Goal: Task Accomplishment & Management: Complete application form

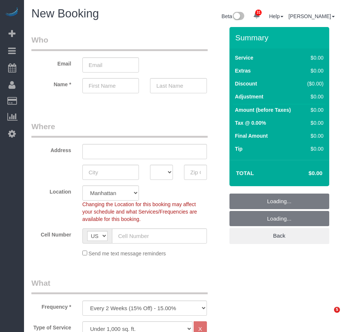
select select "number:89"
select select "number:90"
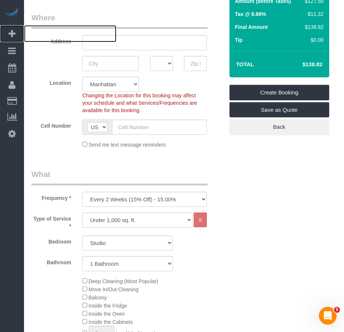
scroll to position [111, 0]
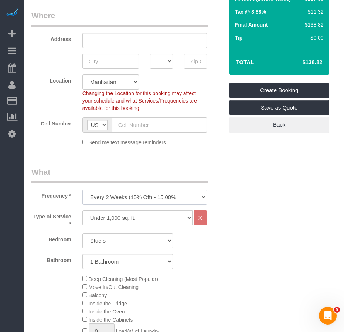
click at [143, 197] on select "One Time Weekly (20% Off) - 20.00% Every 2 Weeks (15% Off) - 15.00% Every 4 Wee…" at bounding box center [144, 196] width 125 height 15
select select "object:2378"
click at [82, 189] on select "One Time Weekly (20% Off) - 20.00% Every 2 Weeks (15% Off) - 15.00% Every 4 Wee…" at bounding box center [144, 196] width 125 height 15
click at [96, 287] on span "Move In/Out Cleaning" at bounding box center [114, 287] width 50 height 6
click at [138, 242] on select "Studio 1 Bedroom 2 Bedrooms 3 Bedrooms" at bounding box center [127, 240] width 91 height 15
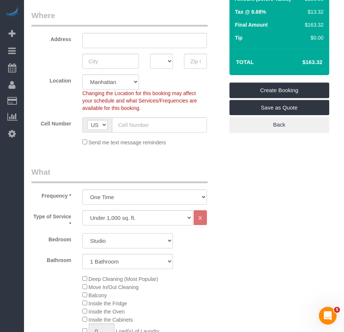
select select "2"
click at [82, 233] on select "Studio 1 Bedroom 2 Bedrooms 3 Bedrooms" at bounding box center [127, 240] width 91 height 15
click at [132, 265] on select "1 Bathroom 2 Bathrooms" at bounding box center [127, 261] width 91 height 15
select select "2"
click at [82, 254] on select "1 Bathroom 2 Bathrooms" at bounding box center [127, 261] width 91 height 15
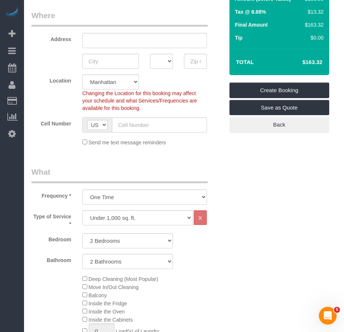
click at [197, 59] on input "text" at bounding box center [195, 61] width 23 height 15
paste input "10026"
type input "10026"
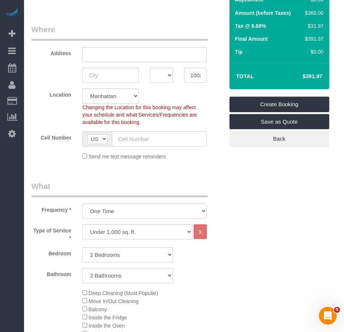
scroll to position [37, 0]
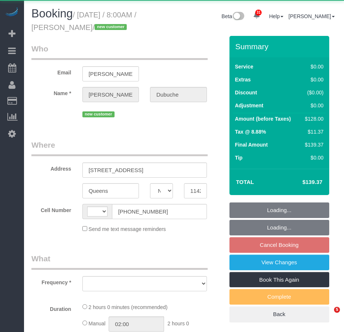
select select "NY"
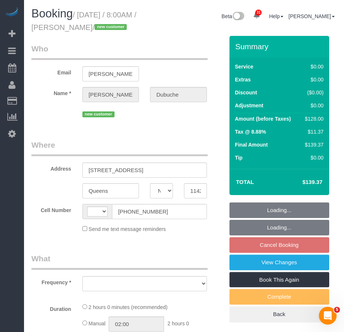
select select "string:[GEOGRAPHIC_DATA]"
select select "object:809"
select select "string:stripe-pm_1SDTSi4VGloSiKo7w2Xh0BA4"
select select "1"
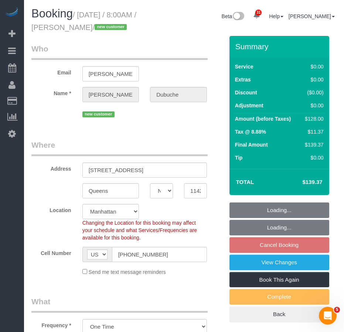
select select "number:56"
select select "number:76"
select select "number:15"
select select "number:5"
select select "1"
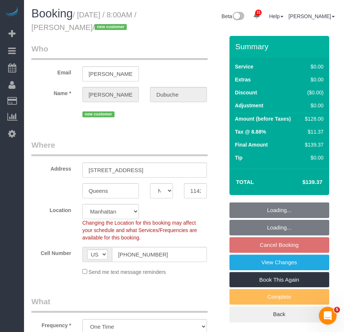
select select "object:1099"
select select "spot1"
click at [132, 177] on input "[STREET_ADDRESS]" at bounding box center [144, 169] width 125 height 15
click at [136, 177] on input "[STREET_ADDRESS]" at bounding box center [144, 169] width 125 height 15
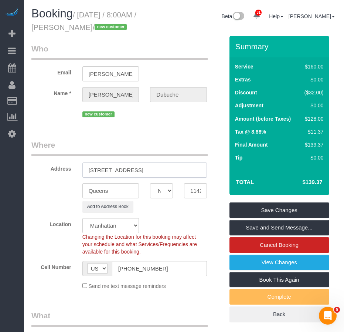
click at [120, 177] on input "[STREET_ADDRESS]" at bounding box center [144, 169] width 125 height 15
click at [129, 177] on input "[STREET_ADDRESS]" at bounding box center [144, 169] width 125 height 15
type input "[STREET_ADDRESS]"
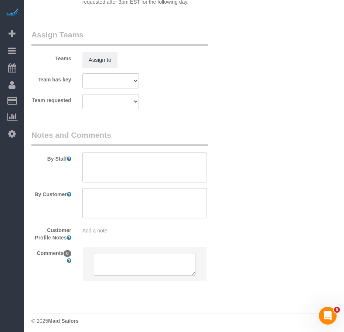
scroll to position [1051, 0]
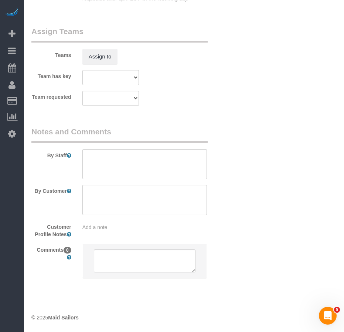
click at [150, 223] on div "Add a note" at bounding box center [145, 225] width 136 height 10
click at [133, 231] on div "Add a note" at bounding box center [144, 226] width 125 height 7
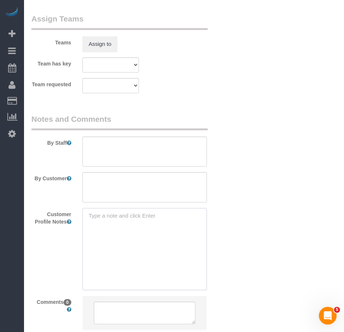
click at [133, 231] on textarea at bounding box center [144, 249] width 125 height 82
paste textarea "[URL][DOMAIN_NAME]"
type textarea "[URL][DOMAIN_NAME] unconfirmed"
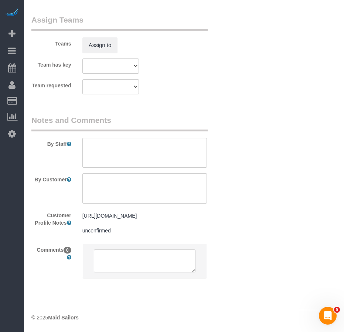
click at [227, 238] on div "Customer Profile Notes [URL][DOMAIN_NAME] unconfirmed [URL][DOMAIN_NAME] unconf…" at bounding box center [128, 223] width 204 height 29
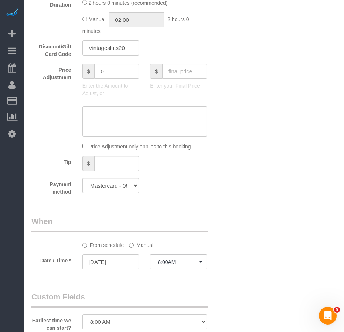
scroll to position [570, 0]
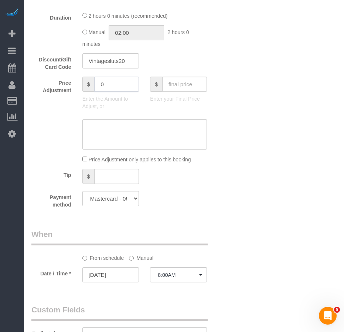
click at [105, 92] on input "0" at bounding box center [116, 84] width 45 height 15
type input "-25"
click at [108, 139] on textarea at bounding box center [144, 134] width 125 height 30
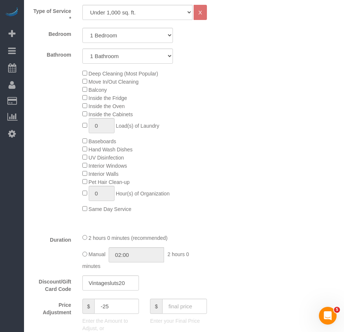
scroll to position [496, 0]
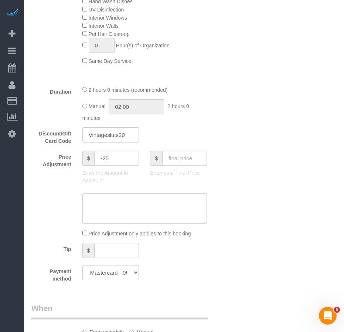
click at [107, 217] on textarea at bounding box center [144, 208] width 125 height 30
click at [107, 216] on textarea at bounding box center [144, 208] width 125 height 30
type textarea "Booking"
click at [107, 213] on textarea at bounding box center [144, 208] width 125 height 30
click at [163, 215] on textarea at bounding box center [144, 208] width 125 height 30
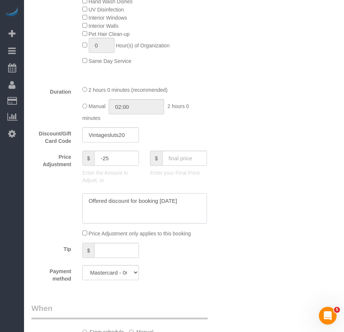
click at [163, 215] on textarea at bounding box center [144, 208] width 125 height 30
type textarea "Offered discount for booking ahead instead of [DATE]"
drag, startPoint x: 116, startPoint y: 223, endPoint x: 88, endPoint y: 212, distance: 30.9
click at [88, 212] on textarea at bounding box center [144, 208] width 125 height 30
click at [105, 217] on textarea at bounding box center [144, 208] width 125 height 30
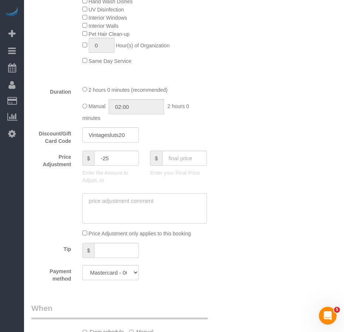
paste textarea "Offered $25 discount for booking ahead of [DATE]"
click at [119, 214] on textarea at bounding box center [144, 208] width 125 height 30
click at [133, 223] on textarea at bounding box center [144, 208] width 125 height 30
type textarea "Offered discount for booking ahead of [DATE]"
click at [224, 282] on div "Payment method Mastercard - 0618 - 05/2029 (Default) Add Credit Card ──────────…" at bounding box center [128, 273] width 204 height 17
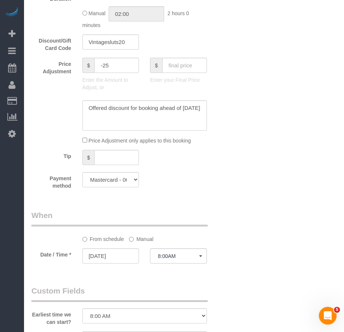
scroll to position [663, 0]
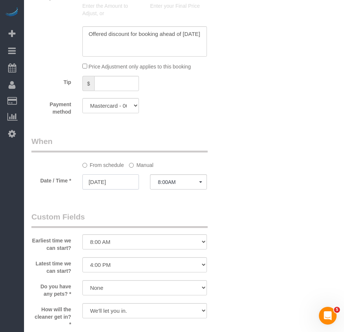
click at [110, 189] on input "[DATE]" at bounding box center [110, 181] width 57 height 15
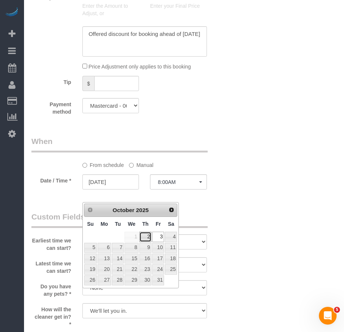
click at [147, 236] on link "2" at bounding box center [145, 236] width 12 height 10
type input "[DATE]"
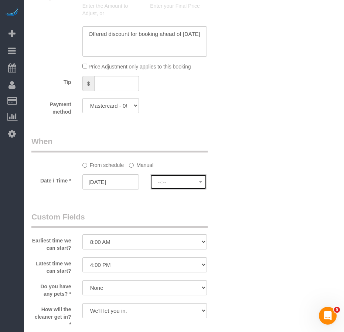
click at [196, 185] on span "--:--" at bounding box center [178, 182] width 41 height 6
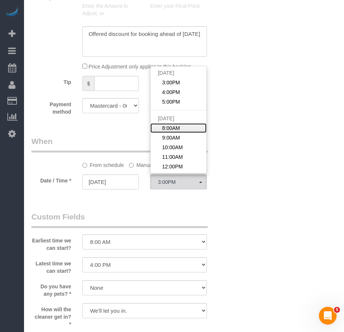
click at [177, 132] on span "8:00AM" at bounding box center [171, 127] width 18 height 7
select select "spot59"
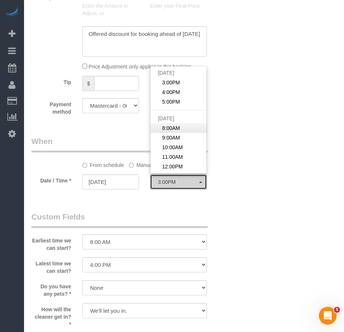
type input "[DATE]"
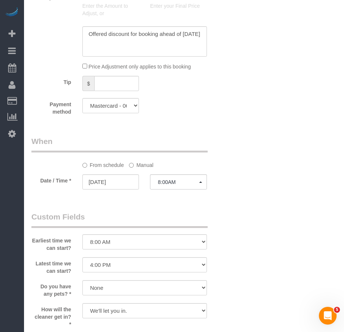
drag, startPoint x: 247, startPoint y: 184, endPoint x: 153, endPoint y: 34, distance: 177.0
click at [246, 184] on div "Who Email [PERSON_NAME][EMAIL_ADDRESS][DOMAIN_NAME] Name * [PERSON_NAME][GEOGRA…" at bounding box center [183, 33] width 305 height 1320
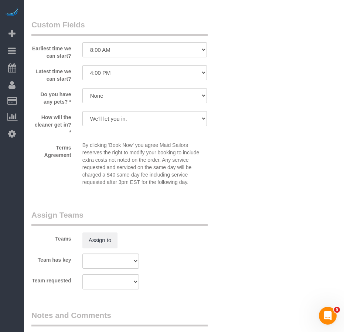
scroll to position [922, 0]
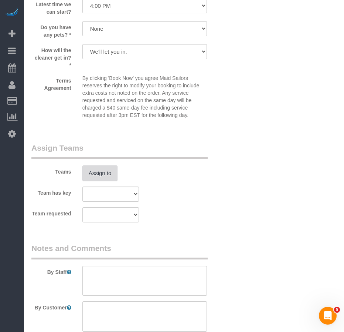
click at [102, 181] on button "Assign to" at bounding box center [99, 173] width 35 height 16
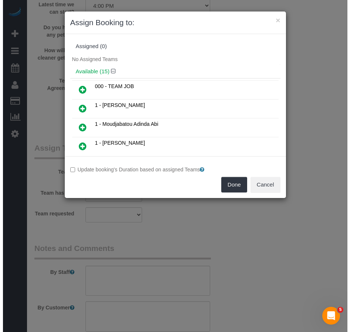
scroll to position [909, 0]
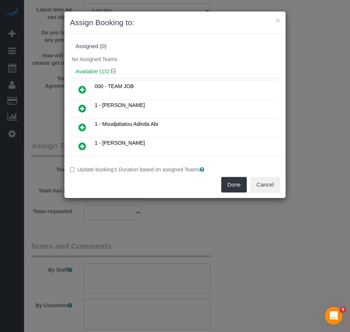
drag, startPoint x: 81, startPoint y: 145, endPoint x: 98, endPoint y: 149, distance: 17.4
click at [81, 145] on icon at bounding box center [82, 146] width 8 height 9
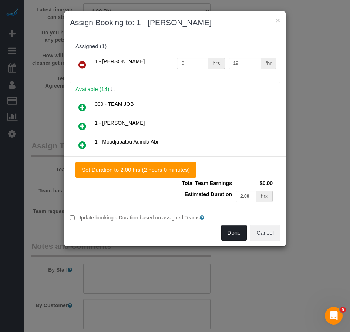
click at [228, 231] on button "Done" at bounding box center [234, 233] width 26 height 16
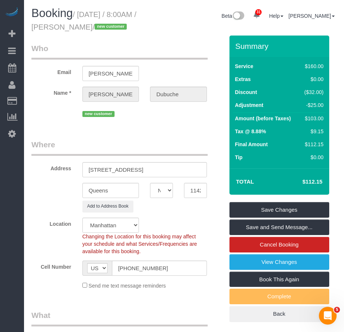
scroll to position [0, 0]
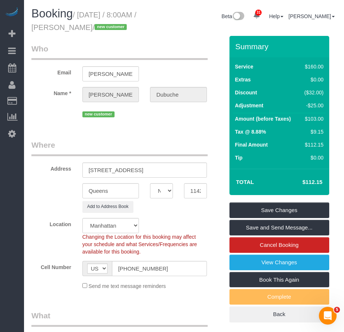
drag, startPoint x: 81, startPoint y: 14, endPoint x: 113, endPoint y: 26, distance: 34.1
click at [113, 26] on small "/ [DATE] / 8:00AM / [PERSON_NAME] / new customer" at bounding box center [83, 21] width 105 height 21
copy small "[DATE] / 8:00AM / [PERSON_NAME]"
drag, startPoint x: 90, startPoint y: 184, endPoint x: 141, endPoint y: 184, distance: 51.0
click at [141, 177] on input "[STREET_ADDRESS]" at bounding box center [144, 169] width 125 height 15
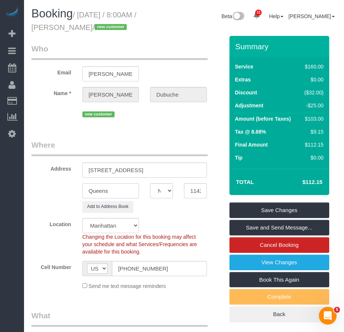
drag, startPoint x: 115, startPoint y: 205, endPoint x: 69, endPoint y: 199, distance: 45.9
click at [69, 198] on div "Queens AK AL AR AZ CA CO CT DC DE [GEOGRAPHIC_DATA] [GEOGRAPHIC_DATA] HI IA ID …" at bounding box center [128, 190] width 204 height 15
click at [196, 198] on input "11428" at bounding box center [195, 190] width 23 height 15
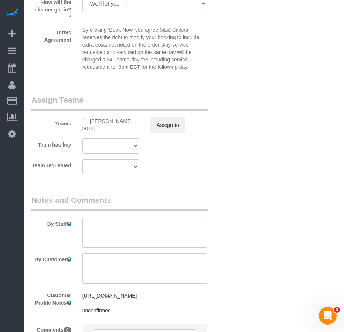
scroll to position [1070, 0]
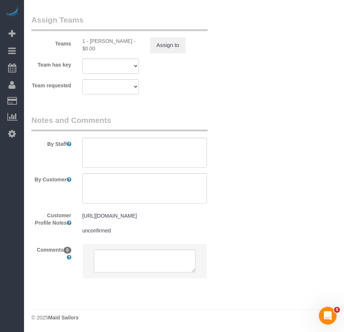
click at [136, 232] on pre "[URL][DOMAIN_NAME] unconfirmed" at bounding box center [144, 223] width 125 height 22
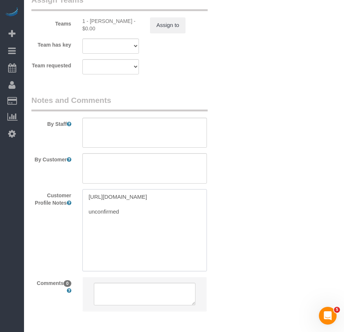
click at [131, 242] on textarea "[URL][DOMAIN_NAME] unconfirmed" at bounding box center [144, 230] width 125 height 82
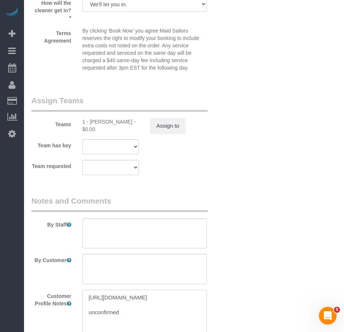
scroll to position [1033, 0]
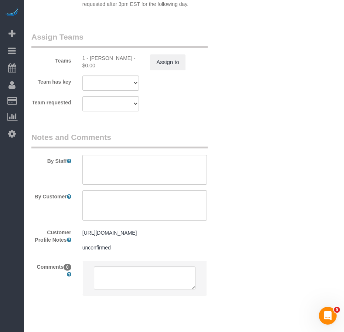
click at [152, 251] on pre "[URL][DOMAIN_NAME] unconfirmed" at bounding box center [144, 240] width 125 height 22
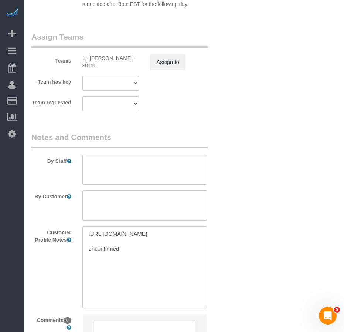
click at [144, 280] on textarea "[URL][DOMAIN_NAME] unconfirmed" at bounding box center [144, 267] width 125 height 82
type textarea "[URL][DOMAIN_NAME] unconfirmed as per cmr: under 1000 sq ft"
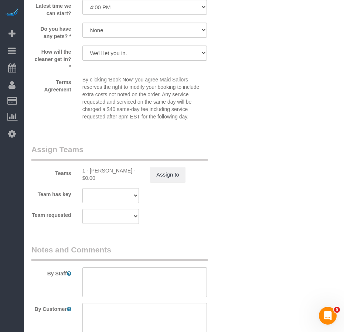
scroll to position [924, 0]
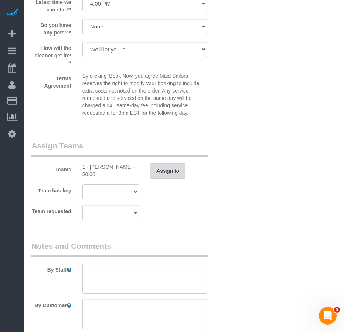
click at [156, 179] on button "Assign to" at bounding box center [167, 171] width 35 height 16
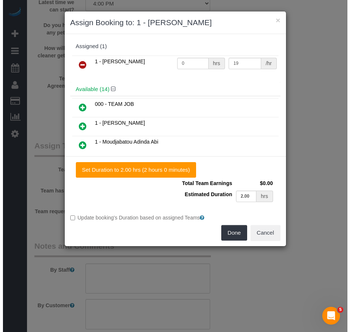
scroll to position [912, 0]
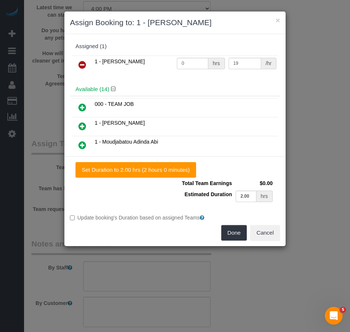
click at [83, 65] on icon at bounding box center [82, 64] width 8 height 9
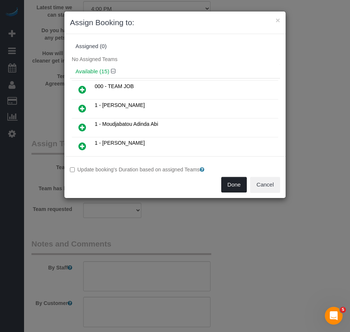
click at [230, 184] on button "Done" at bounding box center [234, 185] width 26 height 16
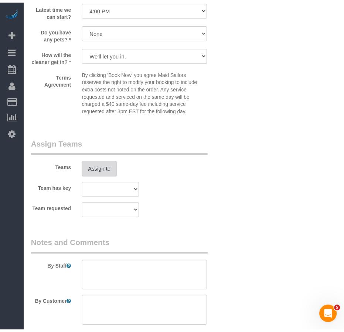
scroll to position [924, 0]
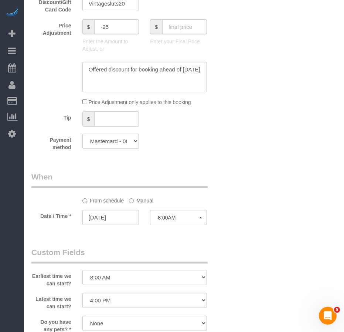
scroll to position [628, 0]
click at [113, 224] on input "[DATE]" at bounding box center [110, 216] width 57 height 15
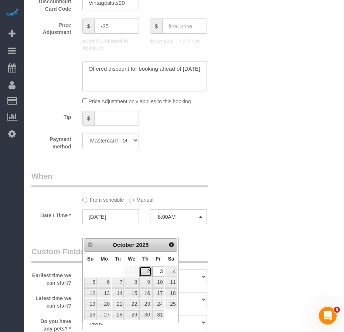
click at [148, 271] on link "2" at bounding box center [145, 271] width 12 height 10
type input "[DATE]"
select select "spot56"
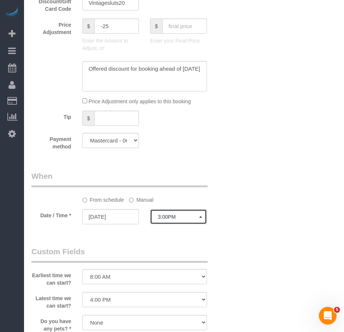
click at [179, 220] on span "3:00PM" at bounding box center [178, 217] width 41 height 6
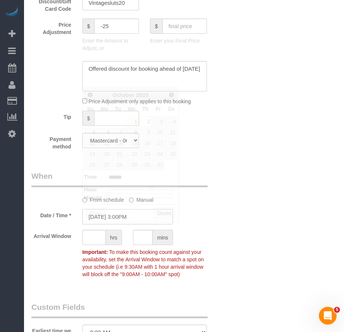
click at [128, 224] on input "[DATE] 3:00PM" at bounding box center [127, 216] width 91 height 15
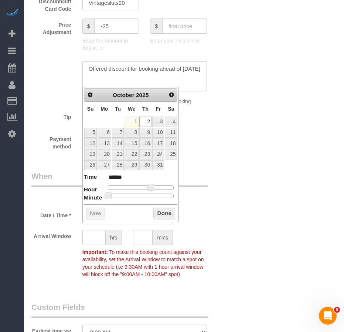
type input "[DATE] 7:00AM"
type input "******"
click at [128, 188] on div at bounding box center [141, 187] width 66 height 4
click at [131, 187] on span at bounding box center [128, 187] width 7 height 7
type input "[DATE] 8:00AM"
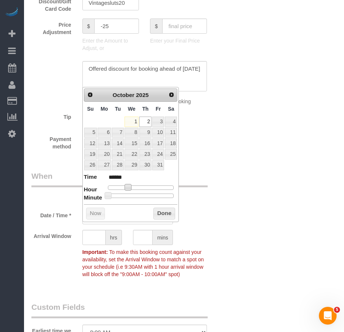
type input "******"
click at [132, 187] on div at bounding box center [141, 187] width 66 height 4
drag, startPoint x: 163, startPoint y: 213, endPoint x: 216, endPoint y: 250, distance: 64.7
click at [163, 213] on button "Done" at bounding box center [164, 213] width 22 height 12
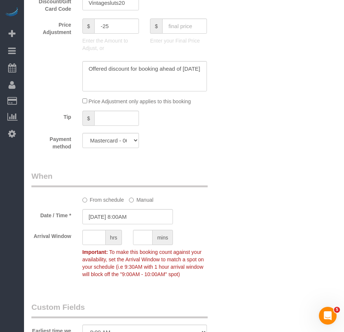
click at [228, 266] on div "Arrival Window hrs mins Important: To make this booking count against your avai…" at bounding box center [128, 255] width 204 height 51
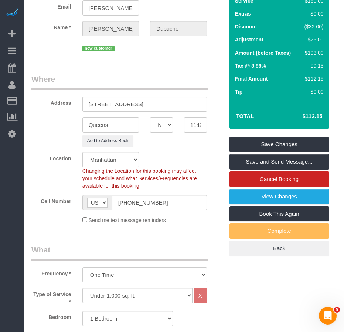
scroll to position [0, 0]
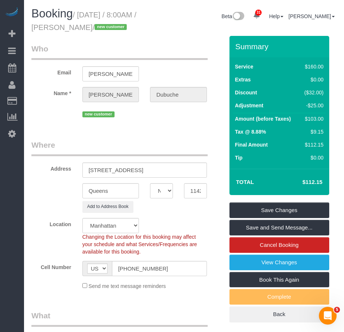
drag, startPoint x: 40, startPoint y: 189, endPoint x: 41, endPoint y: 181, distance: 8.2
click at [40, 177] on div "Address [STREET_ADDRESS]" at bounding box center [128, 158] width 204 height 38
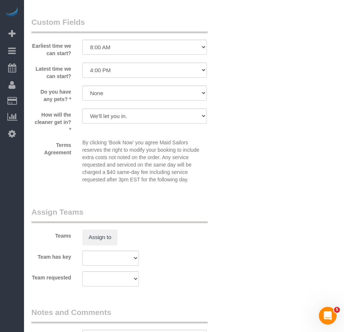
scroll to position [924, 0]
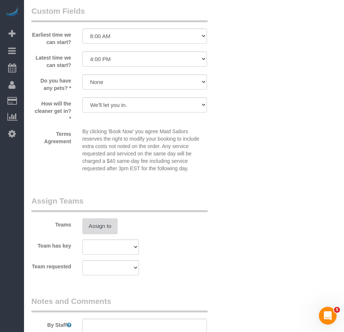
click at [108, 234] on button "Assign to" at bounding box center [99, 226] width 35 height 16
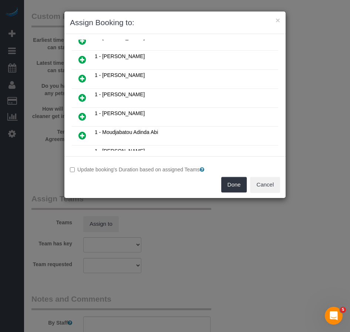
scroll to position [74, 0]
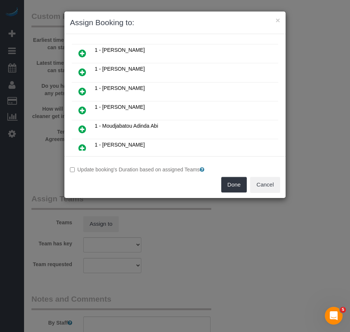
click at [84, 147] on icon at bounding box center [82, 147] width 8 height 9
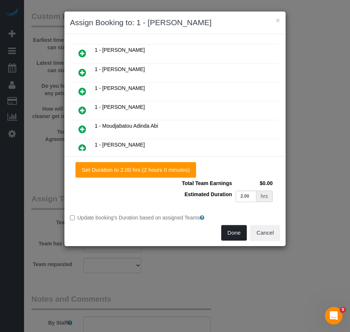
click at [227, 232] on button "Done" at bounding box center [234, 233] width 26 height 16
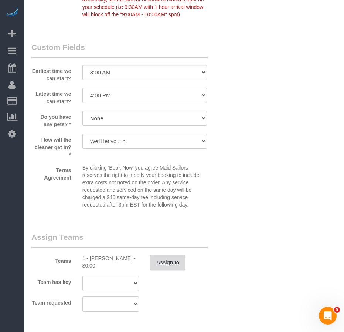
scroll to position [924, 0]
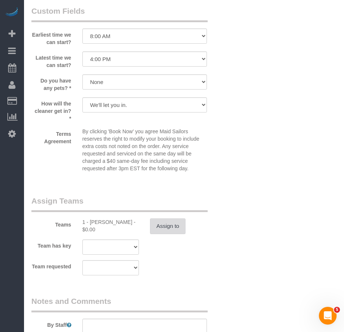
click at [157, 234] on button "Assign to" at bounding box center [167, 226] width 35 height 16
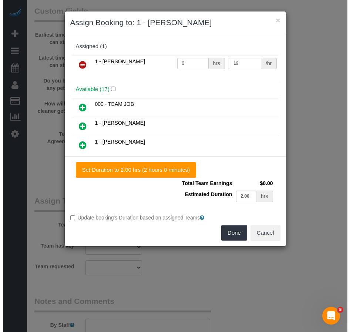
scroll to position [912, 0]
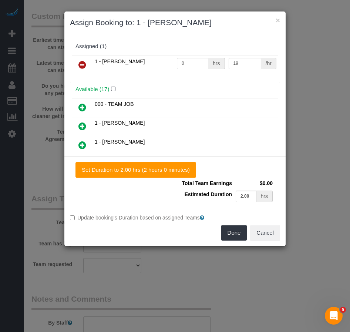
click at [84, 64] on icon at bounding box center [82, 64] width 8 height 9
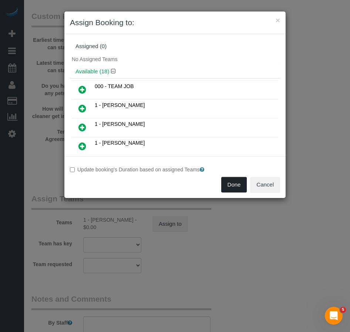
click at [232, 182] on button "Done" at bounding box center [234, 185] width 26 height 16
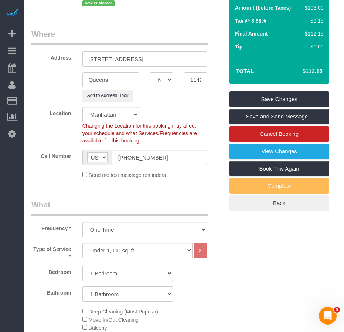
scroll to position [37, 0]
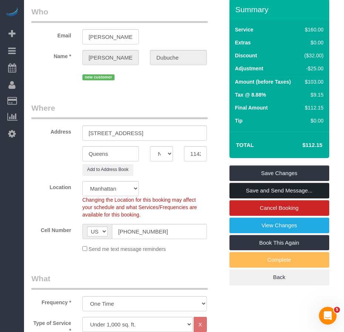
click at [251, 198] on link "Save and Send Message..." at bounding box center [280, 191] width 100 height 16
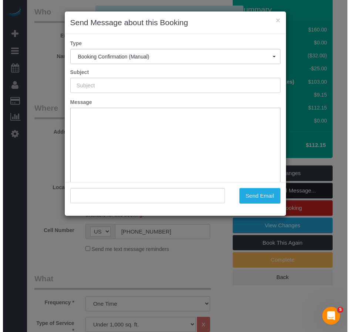
scroll to position [24, 0]
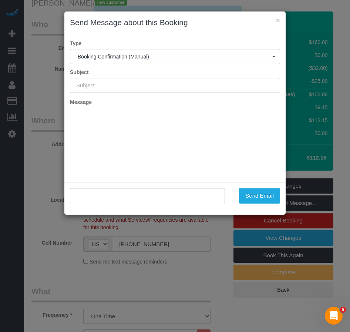
type input "Cleaning Confirmed for [DATE] 8:00am"
type input ""[PERSON_NAME]" <[PERSON_NAME][EMAIL_ADDRESS][DOMAIN_NAME]>"
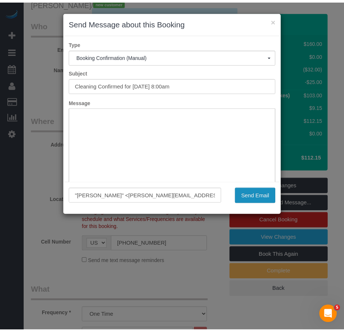
scroll to position [0, 0]
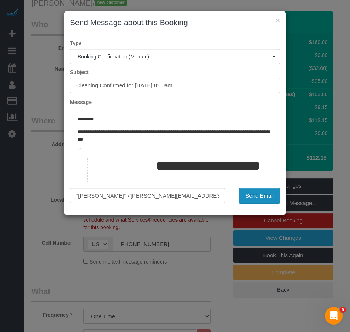
click at [256, 196] on button "Send Email" at bounding box center [259, 196] width 41 height 16
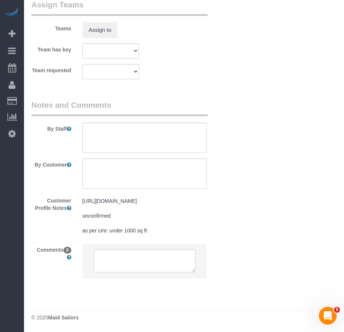
scroll to position [1167, 0]
click at [159, 128] on textarea at bounding box center [144, 137] width 125 height 30
type textarea "regular cleaning of the entire apartment"
click at [190, 125] on textarea at bounding box center [144, 137] width 125 height 30
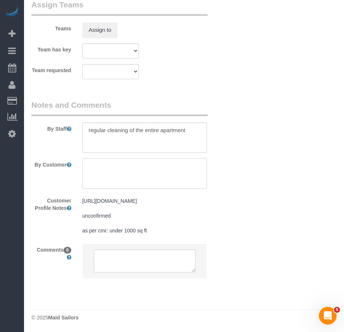
click at [102, 162] on textarea at bounding box center [144, 173] width 125 height 30
paste textarea "1 bedroom i believe under 1000sq ft. No deep cleaning necessary I only need a r…"
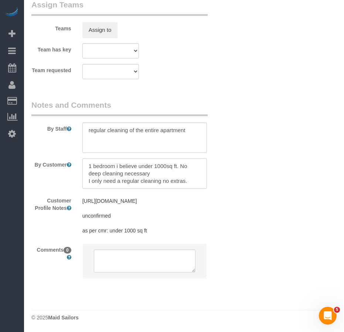
drag, startPoint x: 116, startPoint y: 158, endPoint x: 138, endPoint y: 158, distance: 22.2
click at [138, 158] on textarea at bounding box center [144, 173] width 125 height 30
click at [145, 163] on textarea at bounding box center [144, 173] width 125 height 30
click at [135, 174] on textarea at bounding box center [144, 173] width 125 height 30
type textarea "1 bedroom, under 1000sq ft. No deep cleaning necessary I only need a regular cl…"
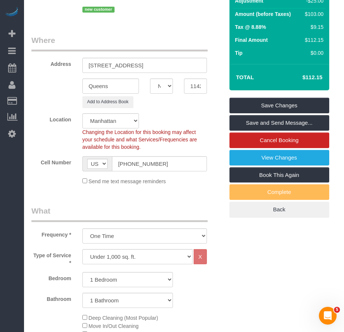
scroll to position [58, 0]
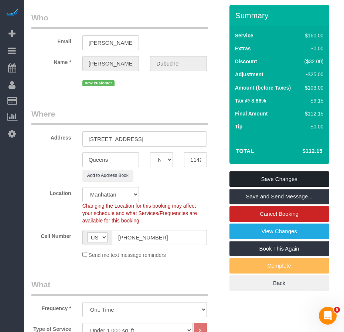
drag, startPoint x: 247, startPoint y: 188, endPoint x: 241, endPoint y: 182, distance: 8.6
click at [247, 187] on link "Save Changes" at bounding box center [280, 179] width 100 height 16
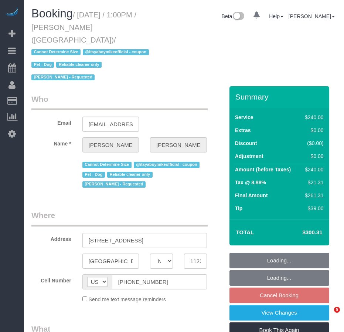
select select "NY"
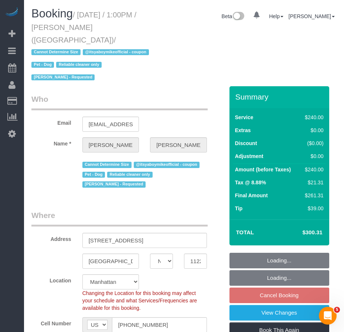
select select "object:856"
select select "string:stripe-pm_1QP4kw4VGloSiKo7GlpLBsIX"
select select "180"
select select "spot6"
select select "number:89"
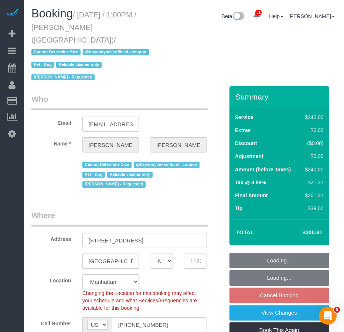
select select "number:90"
select select "number:13"
select select "number:5"
select select "object:1474"
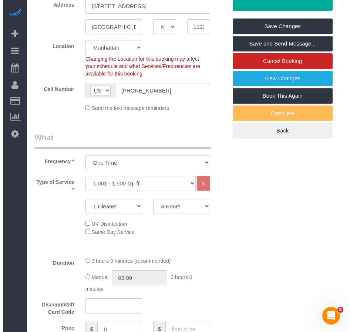
scroll to position [185, 0]
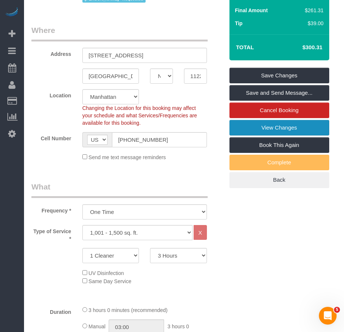
click at [258, 120] on link "View Changes" at bounding box center [280, 128] width 100 height 16
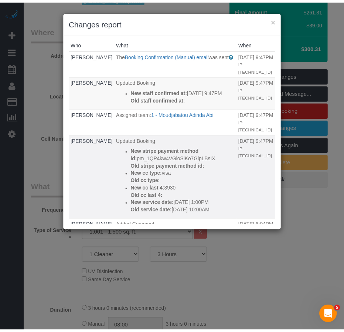
scroll to position [0, 0]
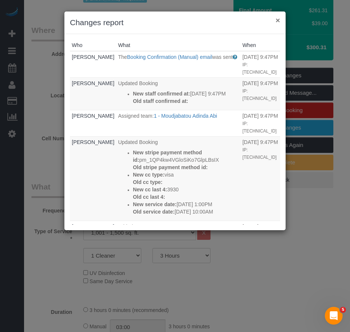
click at [278, 21] on button "×" at bounding box center [277, 20] width 4 height 8
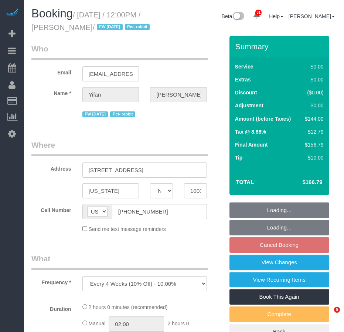
select select "NY"
select select "number:59"
select select "number:75"
select select "number:15"
select select "number:6"
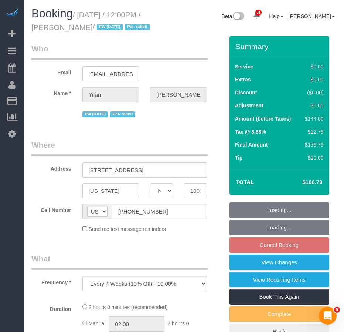
select select "string:stripe-pm_1PSAjF4VGloSiKo7RDmlyOAP"
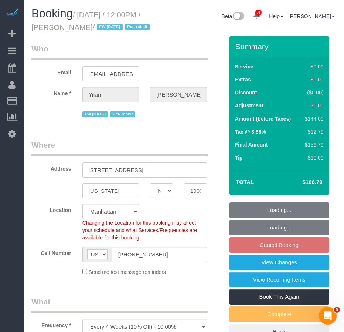
select select "object:980"
select select "1"
select select "spot3"
select select "1"
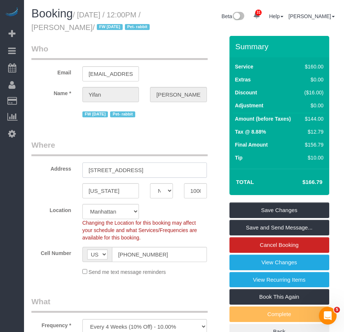
click at [142, 177] on input "620 West 42nd Street Apt S58D" at bounding box center [144, 169] width 125 height 15
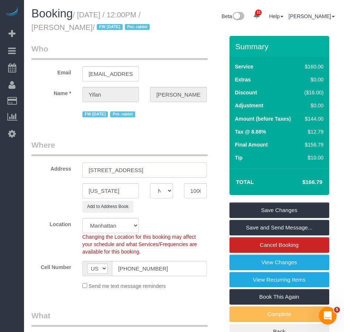
click at [153, 177] on input "620 West 42nd Street, Apt S58D" at bounding box center [144, 169] width 125 height 15
type input "620 West 42nd Street, Apt. S58D"
click at [60, 198] on div "New York AK AL AR AZ CA CO CT DC DE FL GA HI IA ID IL IN KS KY LA MA MD ME MI M…" at bounding box center [128, 190] width 204 height 15
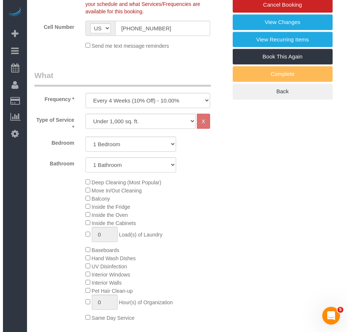
scroll to position [129, 0]
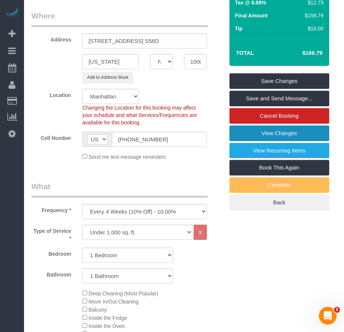
click at [271, 141] on link "View Changes" at bounding box center [280, 133] width 100 height 16
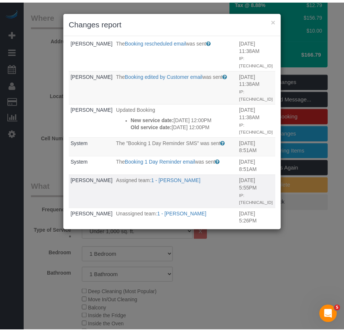
scroll to position [0, 0]
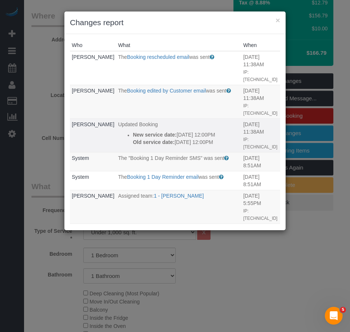
drag, startPoint x: 138, startPoint y: 142, endPoint x: 117, endPoint y: 121, distance: 29.5
click at [133, 131] on div "New service date: 10/06/2025 12:00PM Old service date: 10/02/2025 12:00PM" at bounding box center [186, 138] width 106 height 15
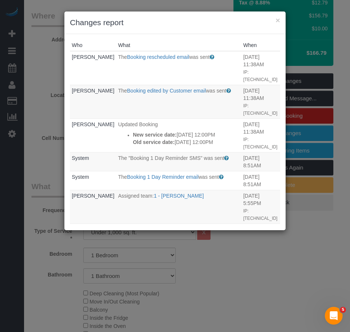
copy div "New service date: 10/06/2025 12:00PM Old service date: 10/02/2025 12:00PM"
click at [279, 19] on button "×" at bounding box center [277, 20] width 4 height 8
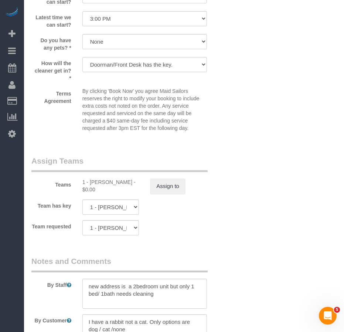
scroll to position [998, 0]
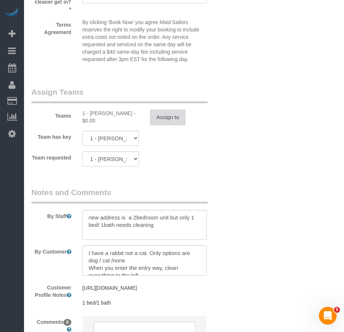
click at [166, 125] on button "Assign to" at bounding box center [167, 117] width 35 height 16
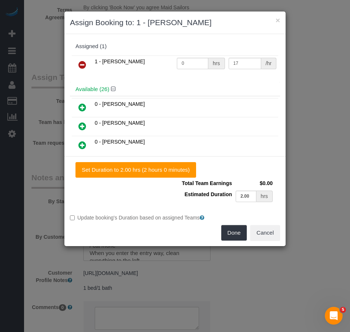
click at [81, 65] on icon at bounding box center [82, 64] width 8 height 9
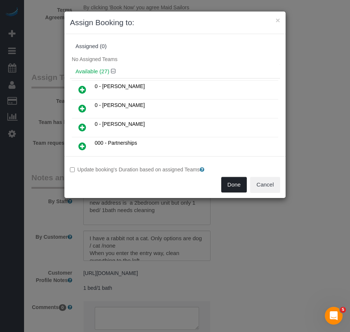
click at [229, 183] on button "Done" at bounding box center [234, 185] width 26 height 16
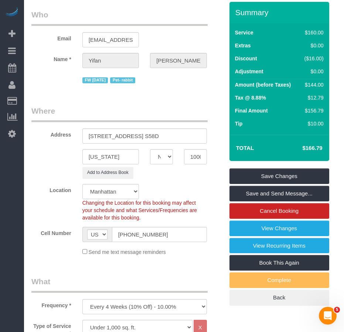
scroll to position [0, 0]
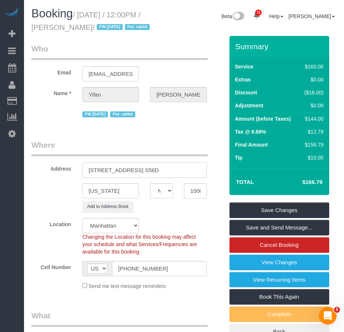
drag, startPoint x: 88, startPoint y: 183, endPoint x: 174, endPoint y: 182, distance: 85.8
click at [174, 177] on input "620 West 42nd Street, Apt. S58D" at bounding box center [144, 169] width 125 height 15
